Goal: Information Seeking & Learning: Learn about a topic

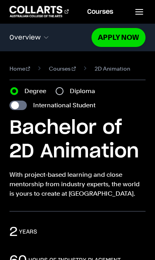
click at [67, 91] on div "Diploma" at bounding box center [78, 90] width 44 height 9
click at [62, 93] on input "Diploma" at bounding box center [60, 91] width 8 height 8
radio input "true"
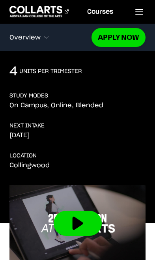
scroll to position [189, 0]
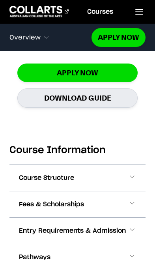
click at [0, 0] on span at bounding box center [0, 0] width 0 height 0
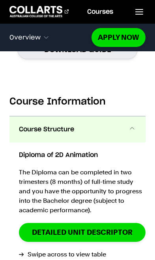
scroll to position [842, 0]
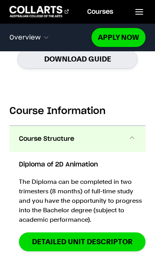
click at [131, 141] on span at bounding box center [132, 139] width 8 height 10
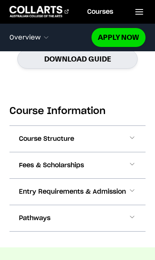
click at [0, 0] on button "Fees & Scholarships" at bounding box center [0, 0] width 0 height 0
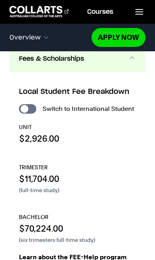
scroll to position [948, 0]
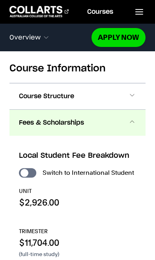
click at [131, 118] on span at bounding box center [132, 123] width 8 height 10
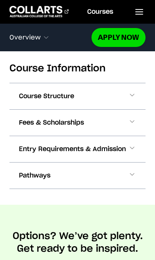
click at [0, 0] on button "Pathways" at bounding box center [0, 0] width 0 height 0
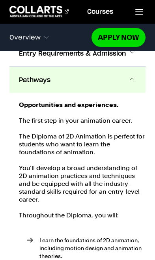
scroll to position [980, 0]
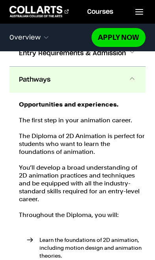
click at [133, 71] on button "Pathways" at bounding box center [77, 80] width 137 height 26
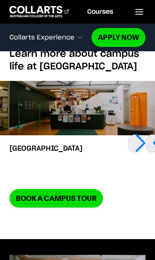
scroll to position [2065, 0]
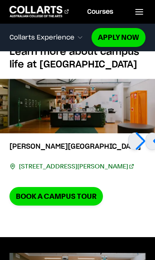
click at [140, 147] on div at bounding box center [134, 141] width 13 height 17
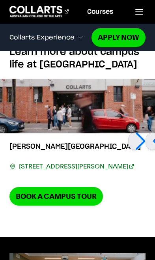
click at [142, 137] on div at bounding box center [134, 141] width 13 height 17
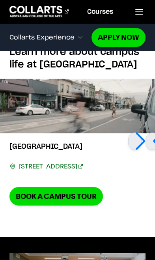
click at [142, 139] on div at bounding box center [134, 141] width 13 height 17
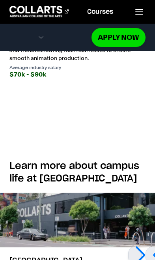
scroll to position [1961, 0]
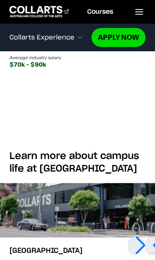
click at [142, 241] on div at bounding box center [134, 245] width 13 height 17
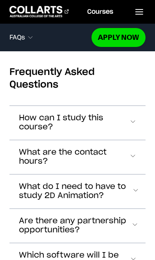
scroll to position [2702, 0]
click at [140, 137] on button "What are the contact hours?" at bounding box center [77, 123] width 137 height 34
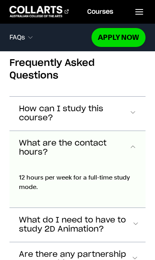
scroll to position [2748, 0]
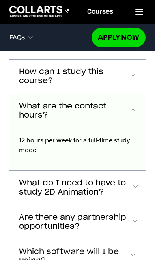
click at [133, 106] on span "Accordion Section" at bounding box center [132, 111] width 7 height 10
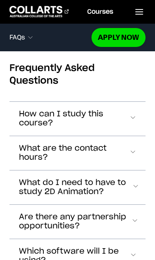
click at [131, 114] on span "Accordion Section" at bounding box center [132, 119] width 7 height 10
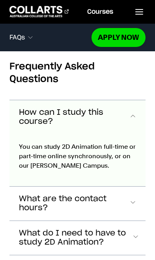
scroll to position [2714, 0]
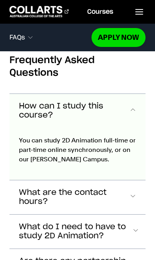
click at [136, 106] on span "Accordion Section" at bounding box center [132, 111] width 7 height 10
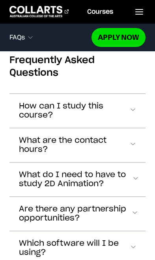
click at [136, 116] on span "Accordion Section" at bounding box center [132, 111] width 7 height 10
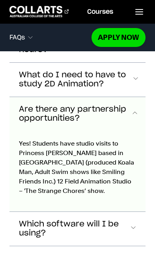
scroll to position [2817, 0]
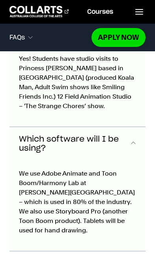
scroll to position [2899, 0]
click at [125, 38] on span "Which software will I be using?" at bounding box center [75, 29] width 112 height 18
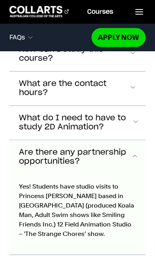
scroll to position [2768, 0]
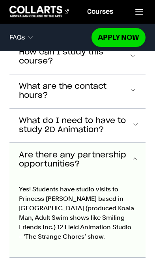
click at [130, 143] on button "Are there any partnership opportunities?" at bounding box center [77, 160] width 137 height 34
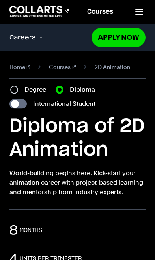
scroll to position [0, 0]
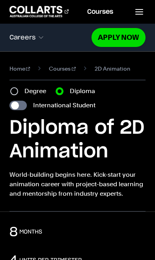
click at [36, 89] on label "Degree" at bounding box center [37, 90] width 26 height 9
click at [18, 89] on input "Degree" at bounding box center [14, 91] width 8 height 8
radio input "true"
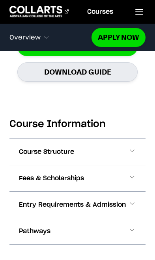
click at [119, 230] on button "Pathways" at bounding box center [77, 231] width 137 height 26
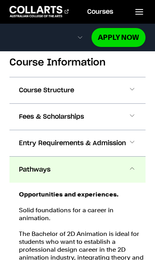
scroll to position [899, 0]
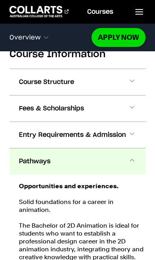
click at [118, 165] on button "Pathways" at bounding box center [77, 161] width 137 height 26
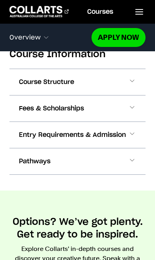
click at [131, 138] on span at bounding box center [132, 135] width 8 height 10
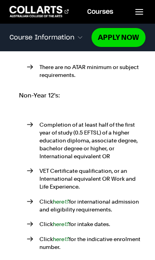
scroll to position [1149, 0]
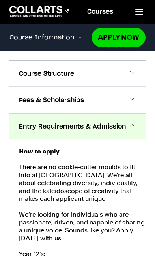
click at [130, 122] on span at bounding box center [132, 127] width 8 height 10
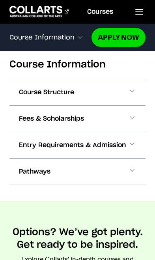
click at [126, 122] on button "Fees & Scholarships" at bounding box center [77, 119] width 137 height 26
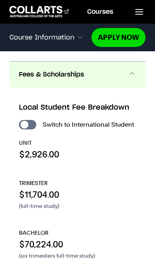
scroll to position [924, 0]
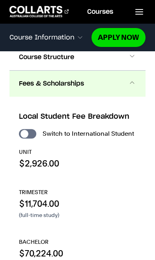
click at [131, 80] on span at bounding box center [132, 84] width 8 height 10
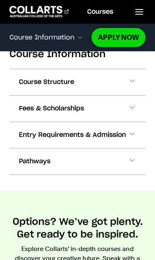
click at [125, 86] on button "Course Structure" at bounding box center [77, 82] width 137 height 26
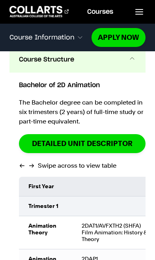
scroll to position [921, 0]
click at [123, 203] on td "Trimester 1" at bounding box center [88, 206] width 139 height 20
click at [135, 180] on td "First Year" at bounding box center [88, 187] width 139 height 20
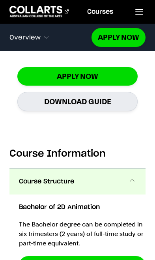
scroll to position [798, 0]
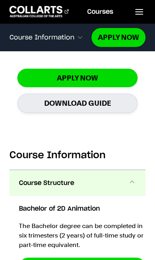
click at [132, 178] on span at bounding box center [132, 183] width 8 height 10
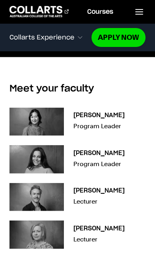
scroll to position [2460, 0]
